Goal: Navigation & Orientation: Find specific page/section

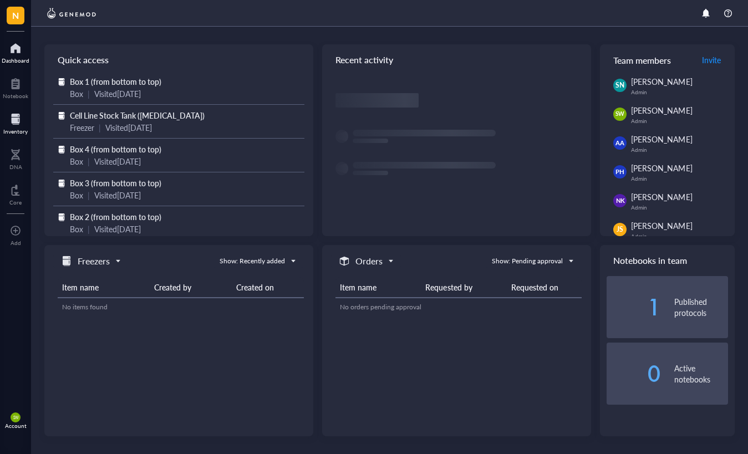
click at [17, 124] on div at bounding box center [15, 119] width 24 height 18
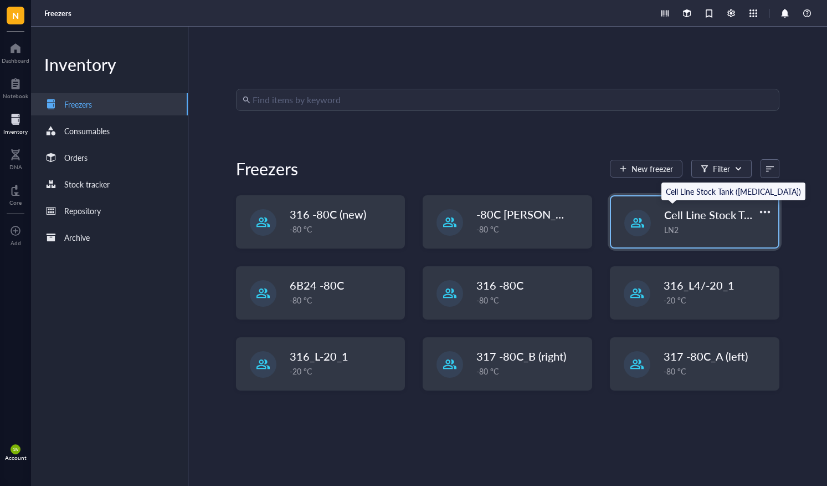
click at [696, 219] on span "Cell Line Stock Tank ([MEDICAL_DATA])" at bounding box center [763, 215] width 196 height 16
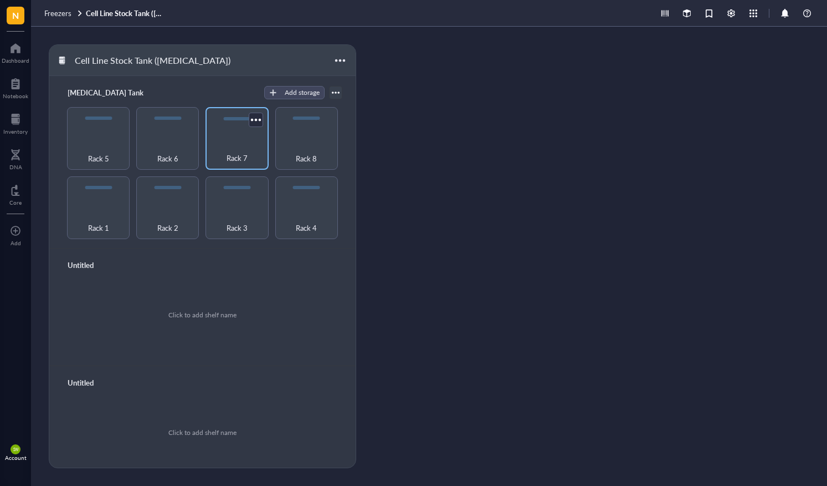
click at [233, 144] on div "Rack 7" at bounding box center [237, 152] width 52 height 24
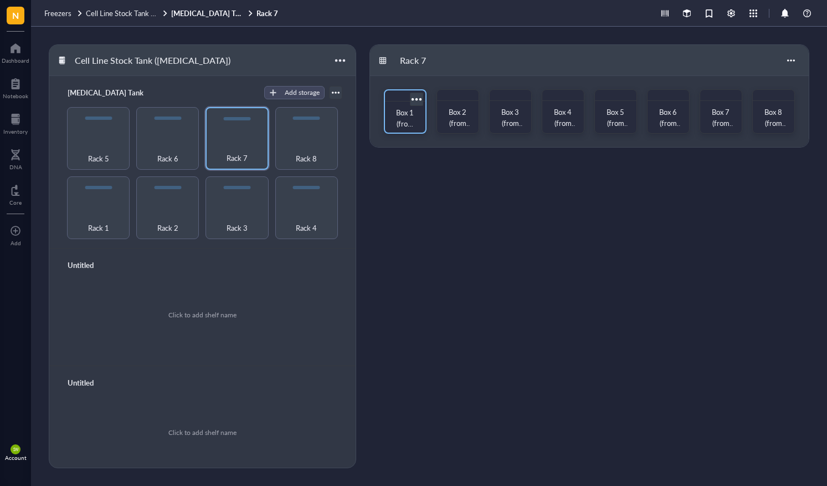
click at [401, 118] on span "Box 1 (from bottom to top)" at bounding box center [405, 134] width 19 height 55
